Goal: Navigation & Orientation: Find specific page/section

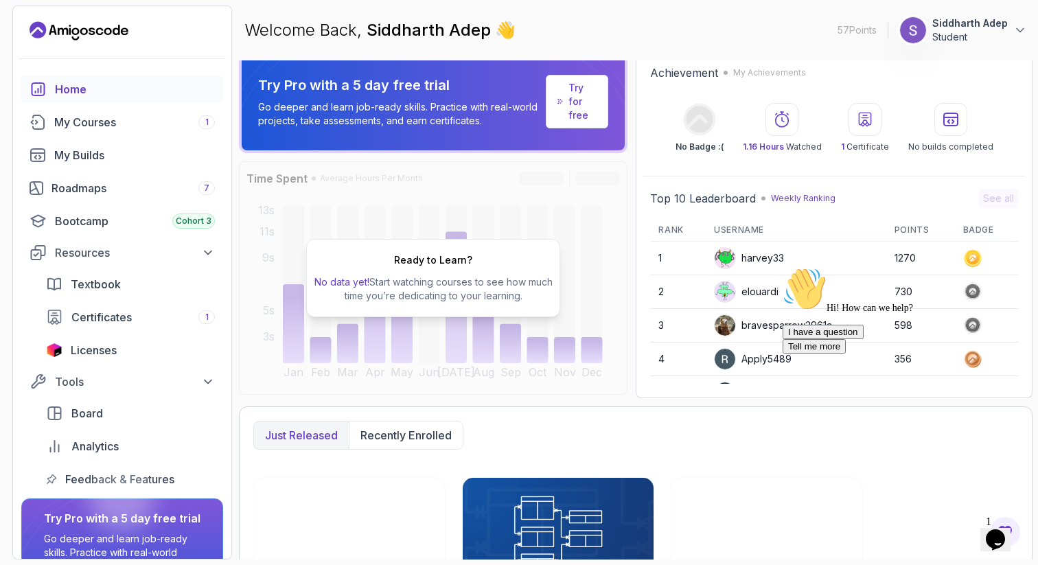
scroll to position [14, 0]
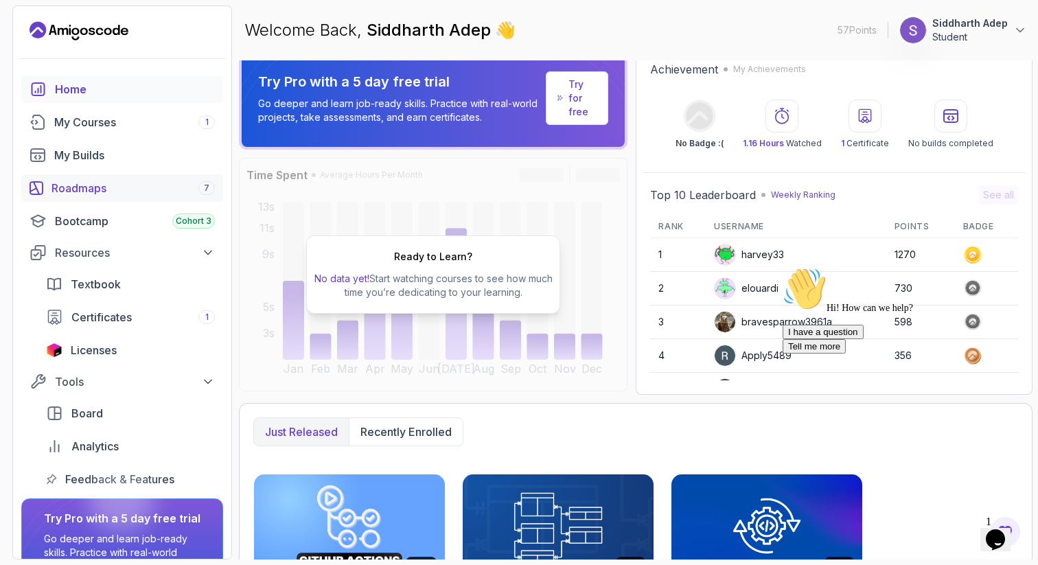
click at [94, 181] on div "Roadmaps 7" at bounding box center [132, 188] width 163 height 16
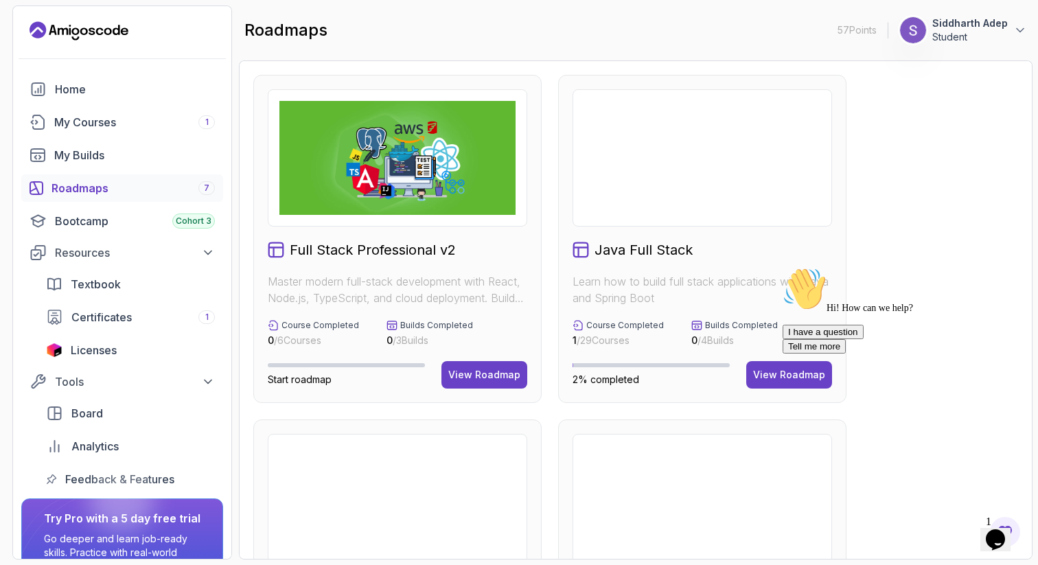
click at [122, 106] on div "Home My Courses 1 My Builds Roadmaps 7 Bootcamp Cohort 3 Resources Textbook Cer…" at bounding box center [122, 284] width 202 height 417
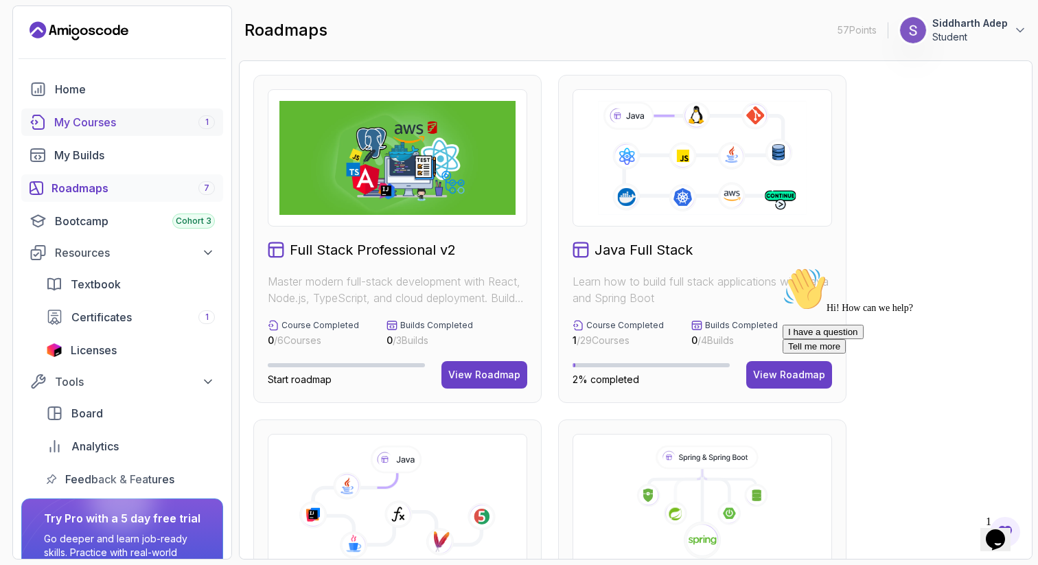
click at [124, 119] on div "My Courses 1" at bounding box center [134, 122] width 161 height 16
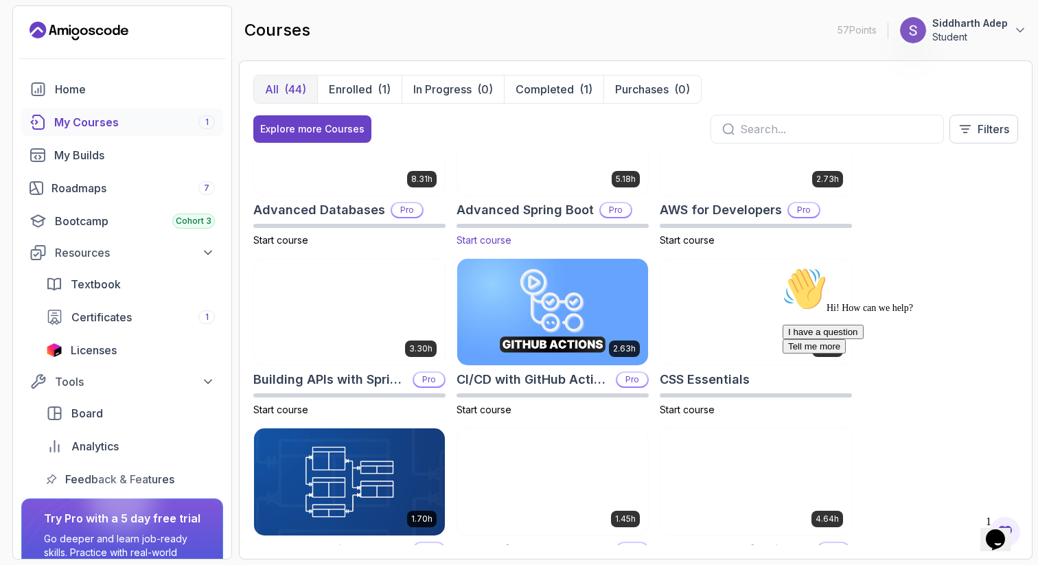
scroll to position [71, 0]
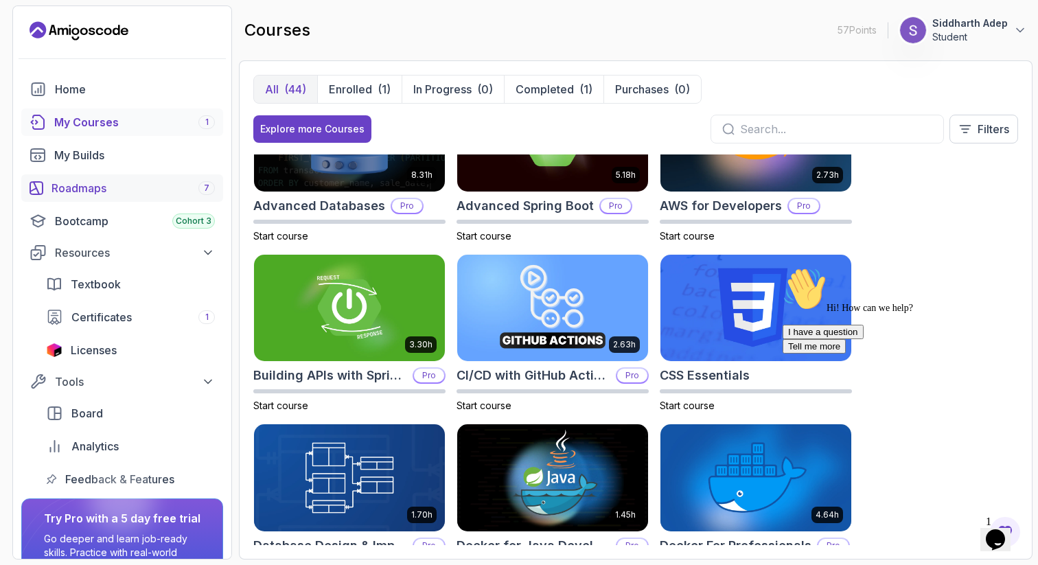
click at [110, 196] on div "Roadmaps 7" at bounding box center [132, 188] width 163 height 16
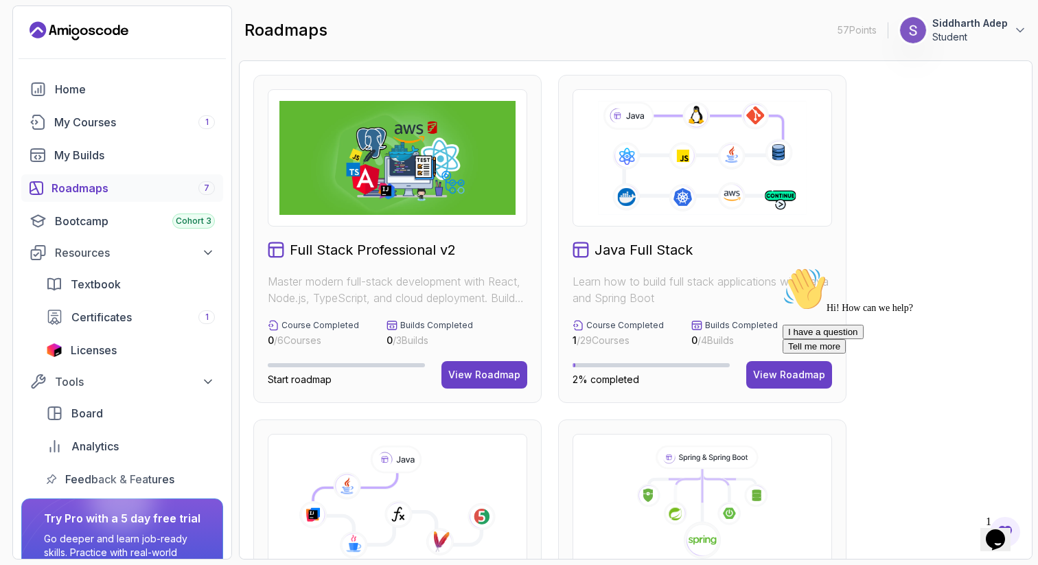
click at [785, 267] on div at bounding box center [906, 267] width 247 height 0
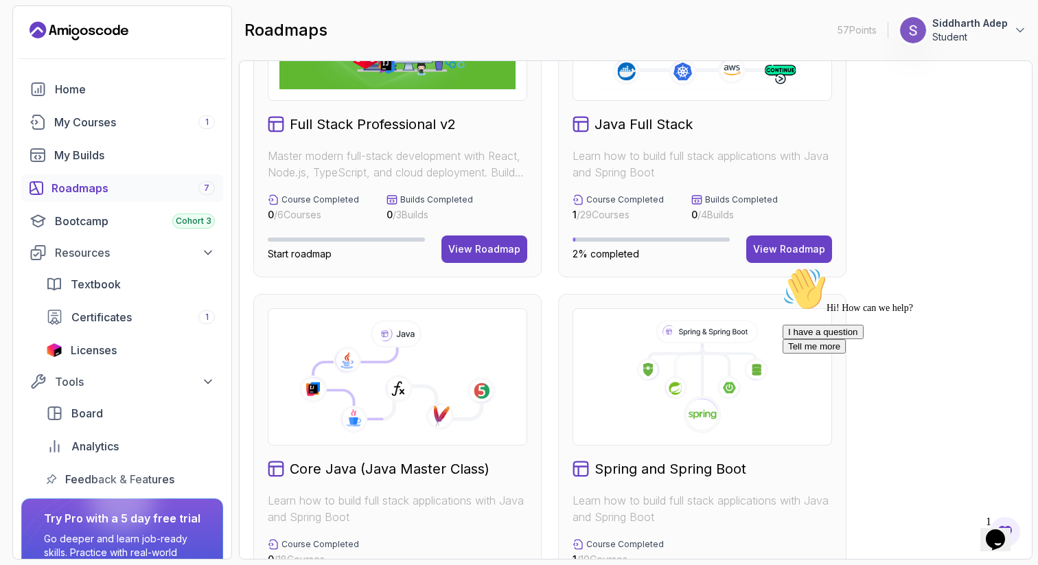
scroll to position [209, 0]
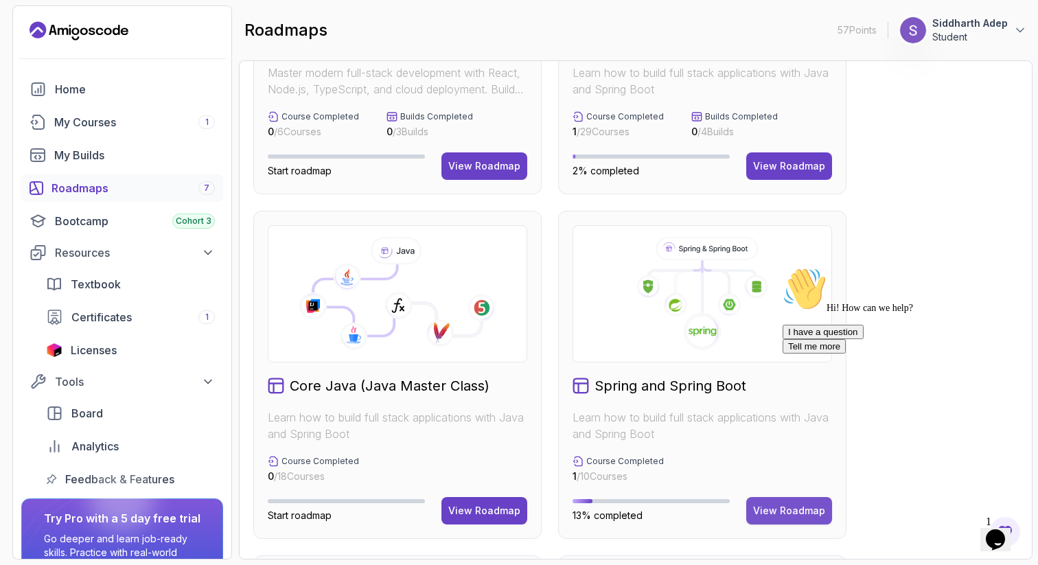
click at [760, 517] on div "View Roadmap" at bounding box center [789, 511] width 72 height 14
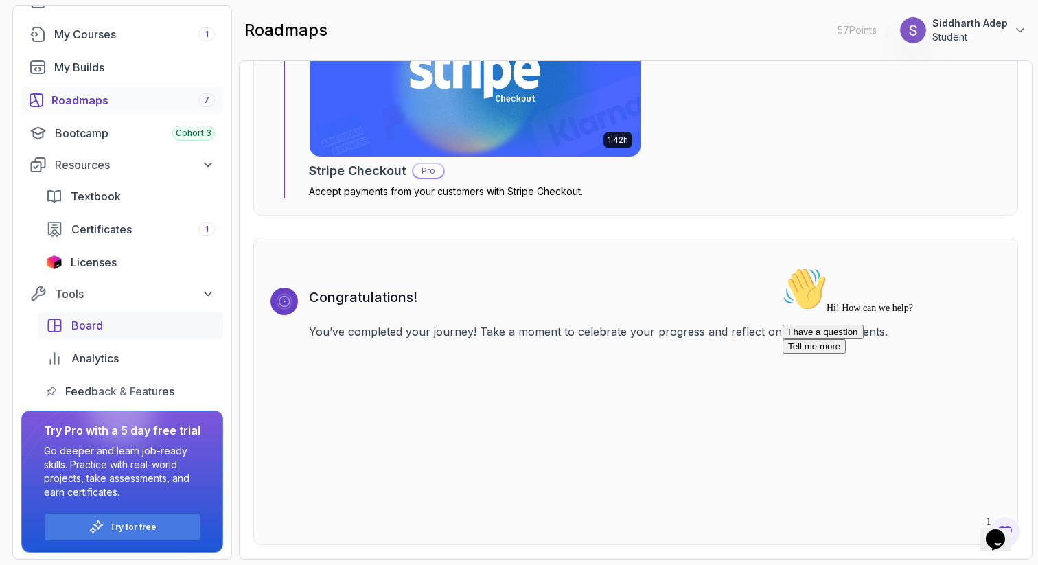
scroll to position [90, 0]
